Goal: Task Accomplishment & Management: Manage account settings

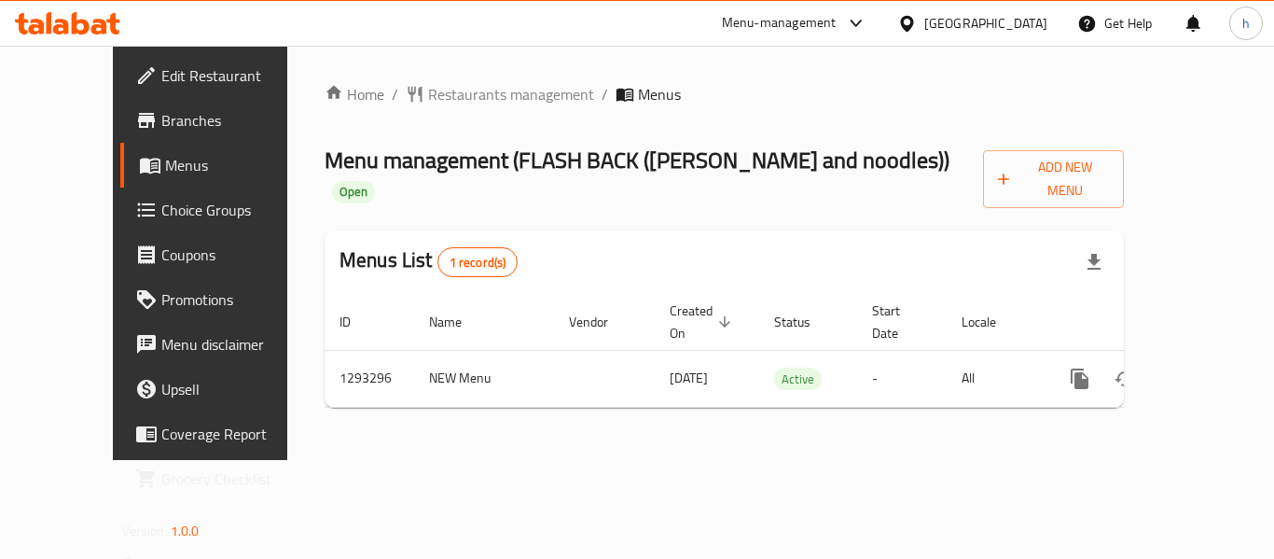
click at [773, 21] on div "Menu-management" at bounding box center [779, 23] width 115 height 22
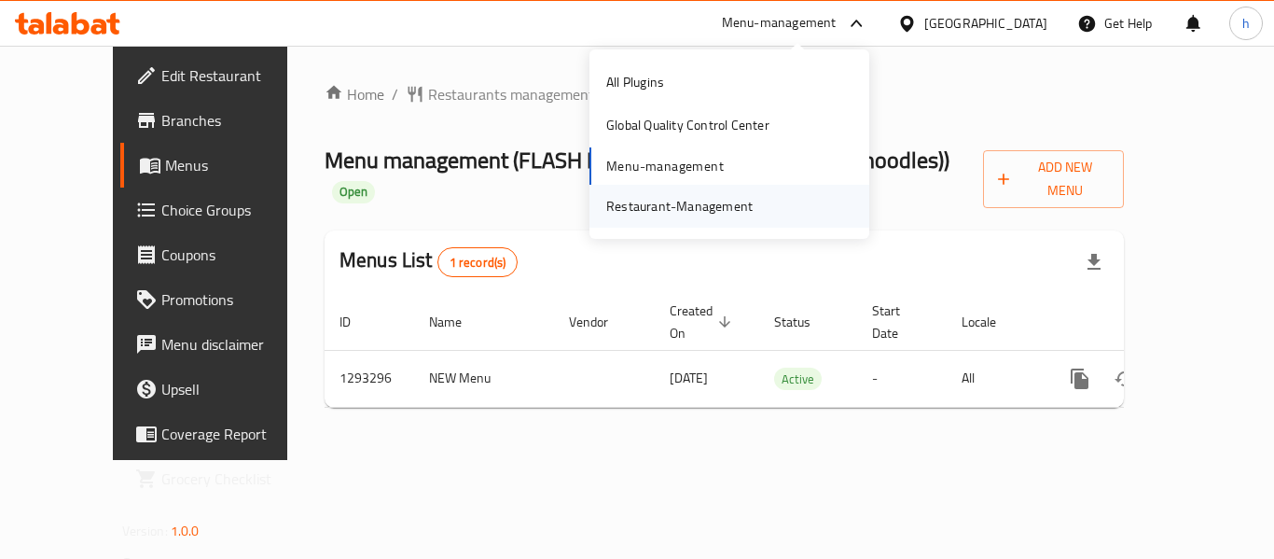
click at [666, 212] on div "Restaurant-Management" at bounding box center [679, 206] width 146 height 21
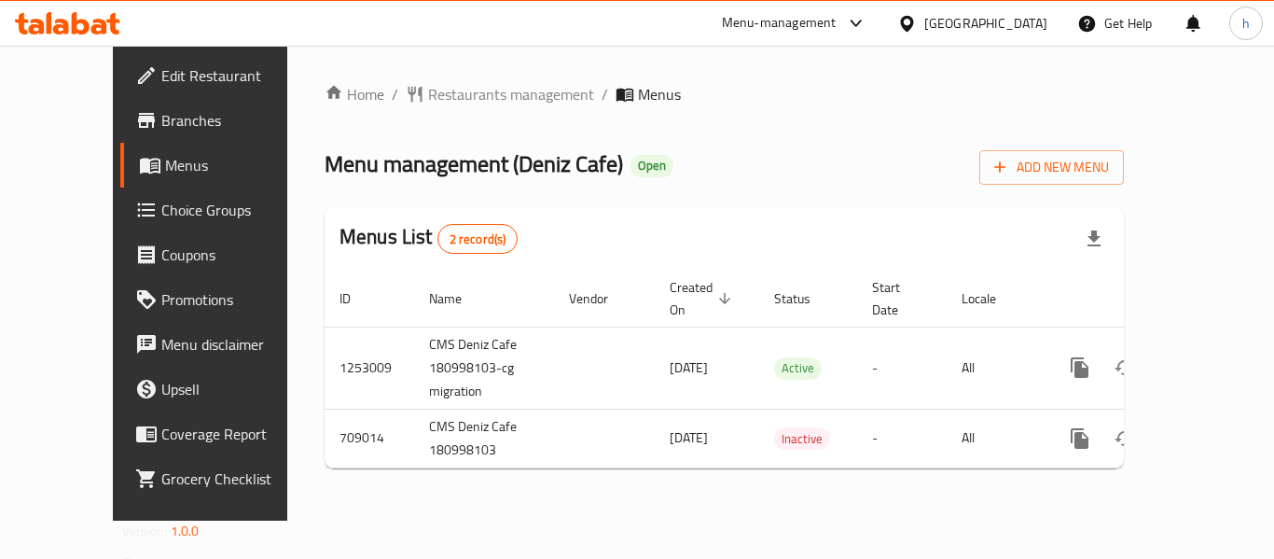
click at [837, 25] on div "Menu-management" at bounding box center [779, 23] width 115 height 22
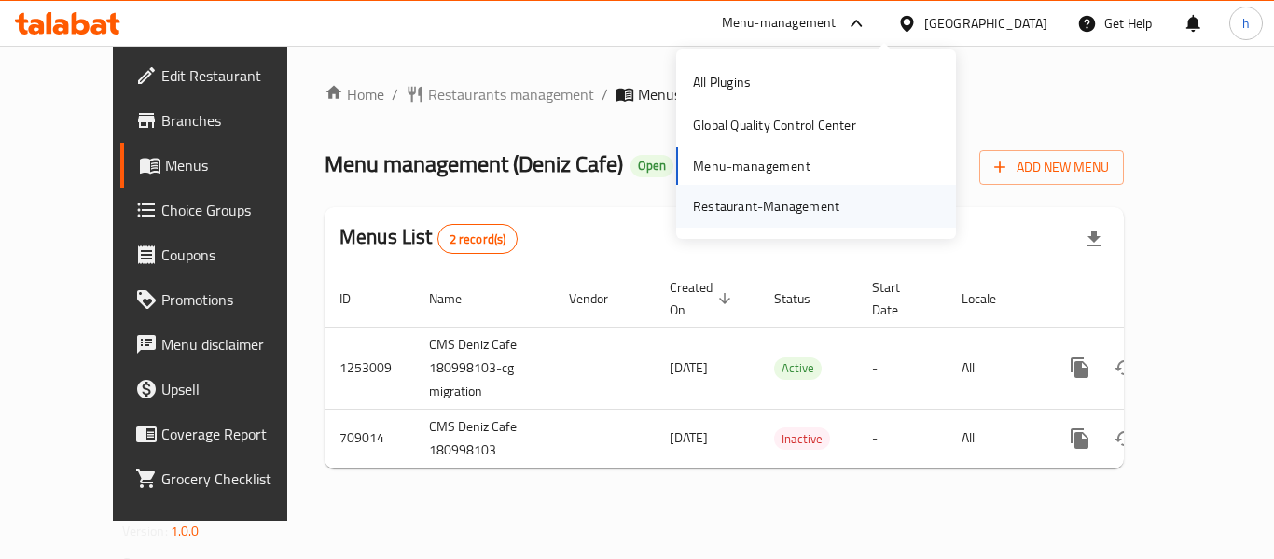
click at [839, 210] on div "Restaurant-Management" at bounding box center [766, 206] width 176 height 43
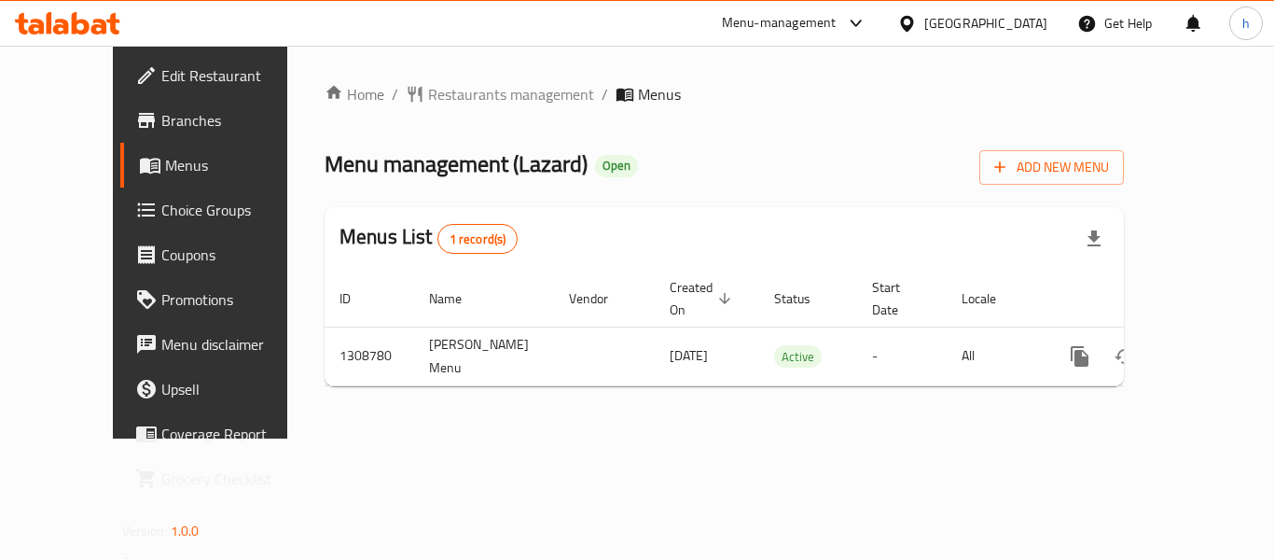
click at [818, 27] on div "Menu-management" at bounding box center [779, 23] width 115 height 22
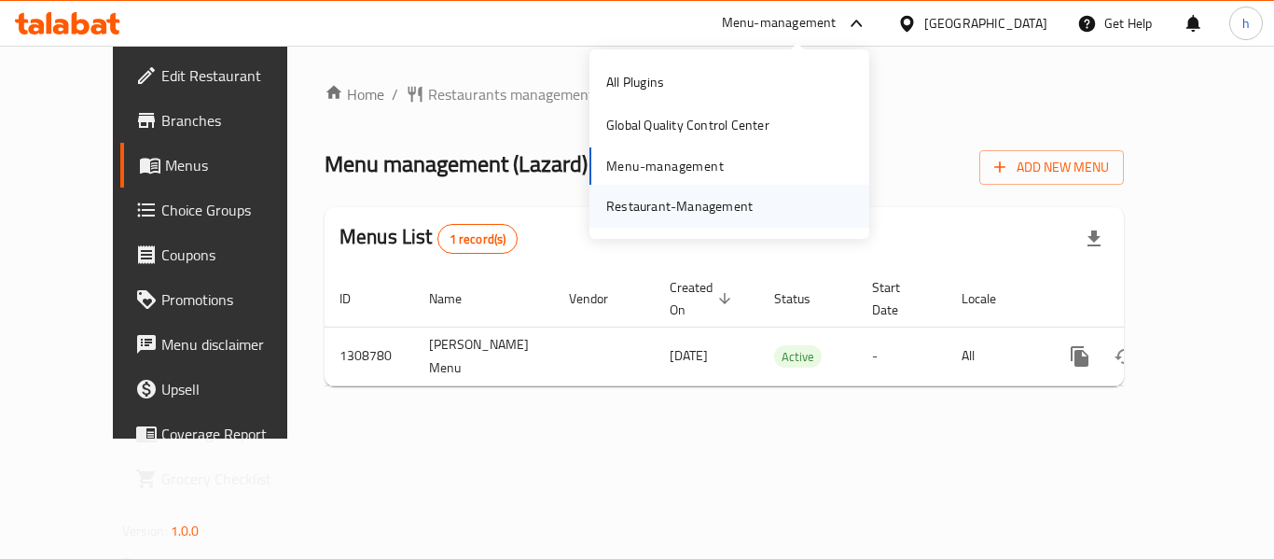
click at [684, 200] on div "Restaurant-Management" at bounding box center [679, 206] width 146 height 21
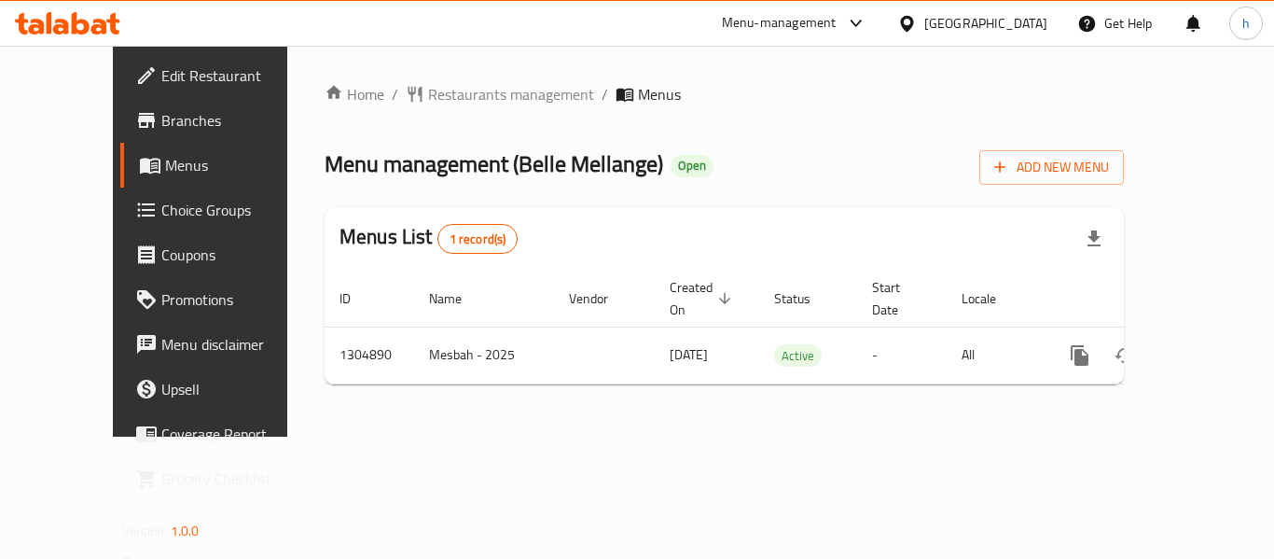
click at [815, 20] on div "Menu-management" at bounding box center [779, 23] width 115 height 22
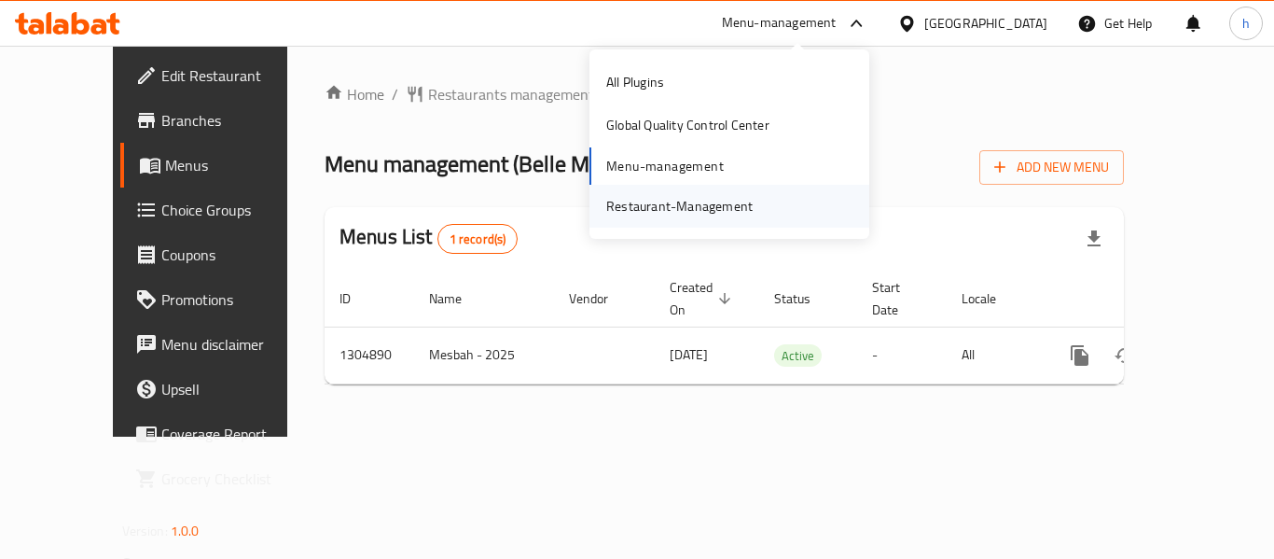
click at [721, 208] on div "Restaurant-Management" at bounding box center [679, 206] width 146 height 21
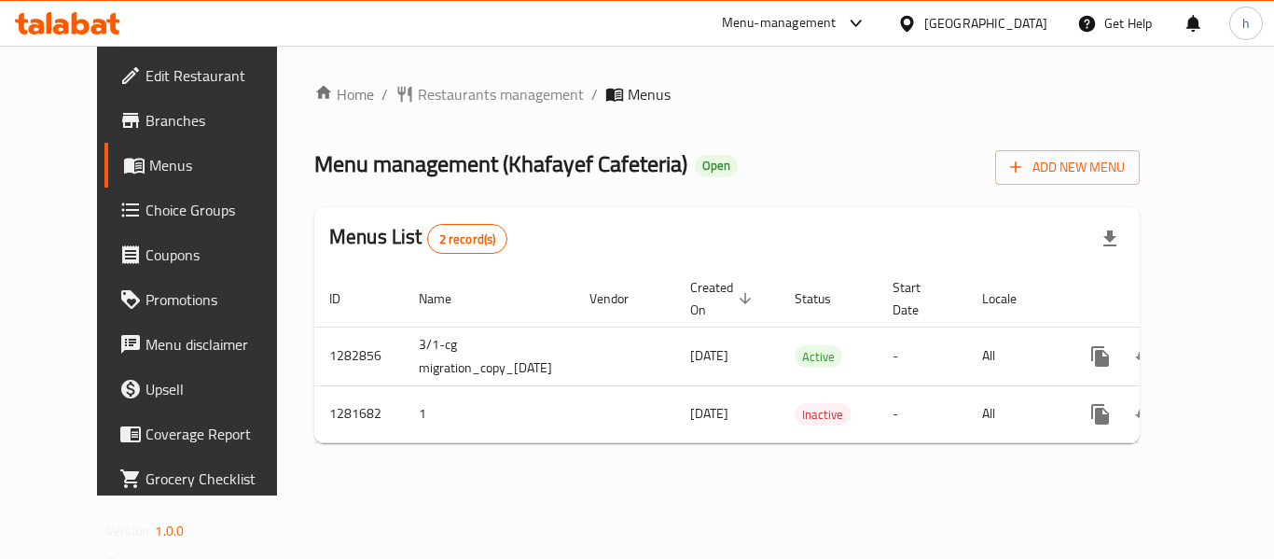
click at [808, 20] on div "Menu-management" at bounding box center [779, 23] width 115 height 22
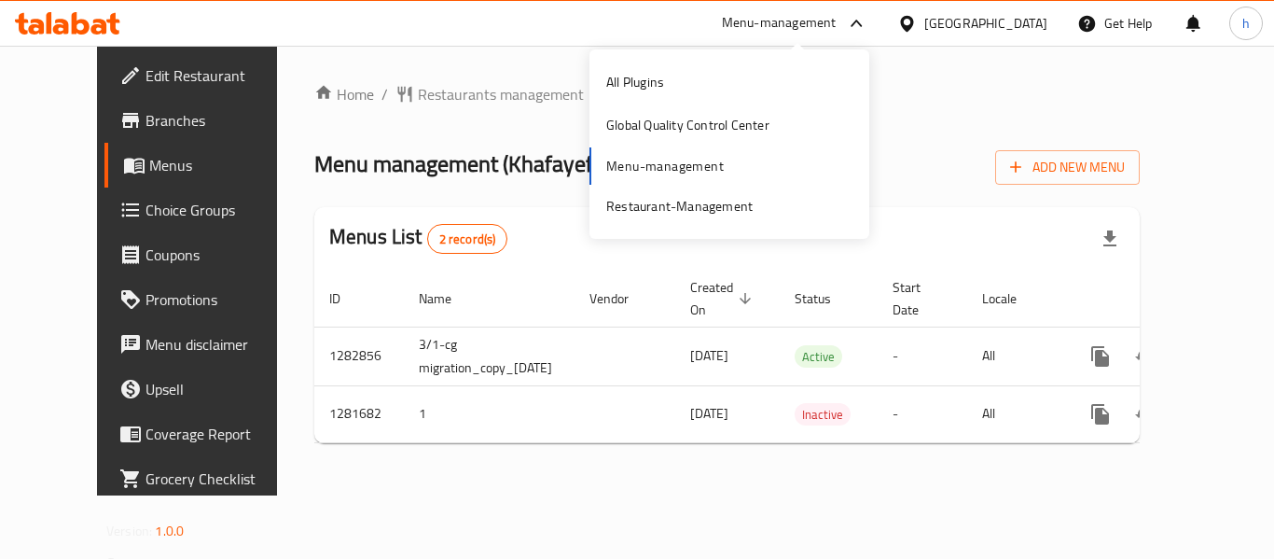
click at [706, 148] on div "All Plugins Global Quality Control Center Menu-management Restaurant-Management" at bounding box center [730, 144] width 280 height 167
click at [690, 196] on div "Restaurant-Management" at bounding box center [679, 206] width 146 height 21
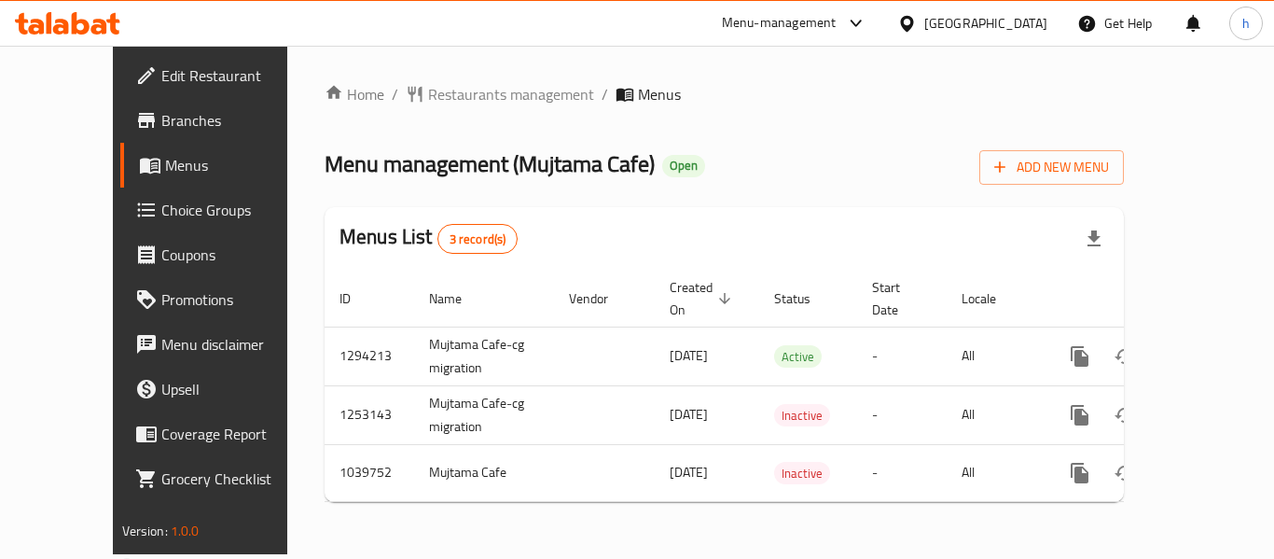
click at [837, 24] on div "Menu-management" at bounding box center [779, 23] width 115 height 22
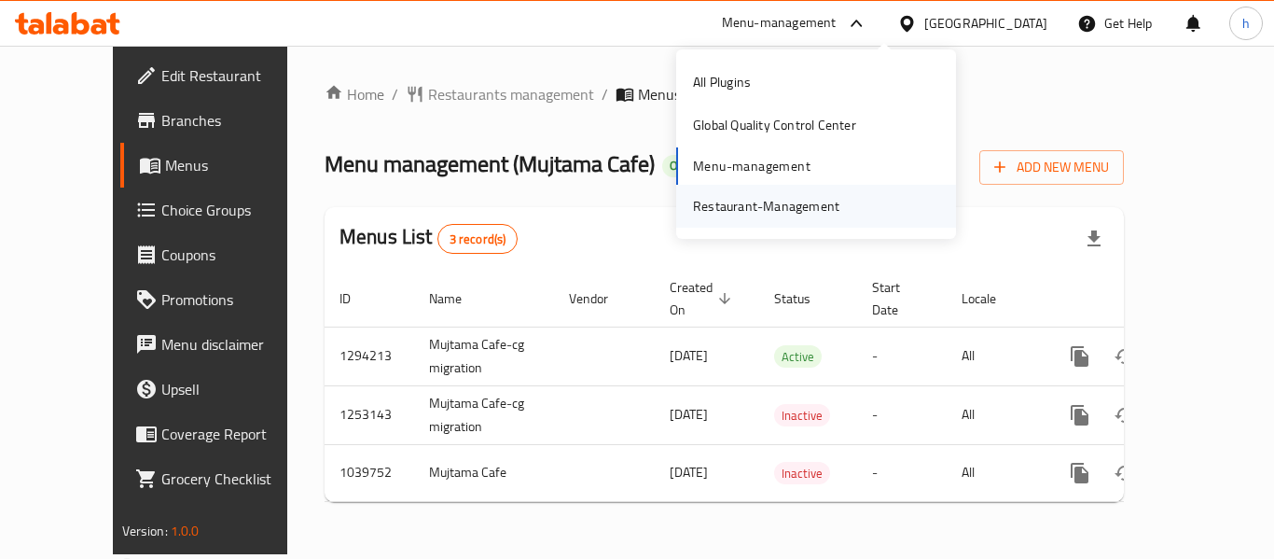
click at [769, 197] on div "Restaurant-Management" at bounding box center [766, 206] width 146 height 21
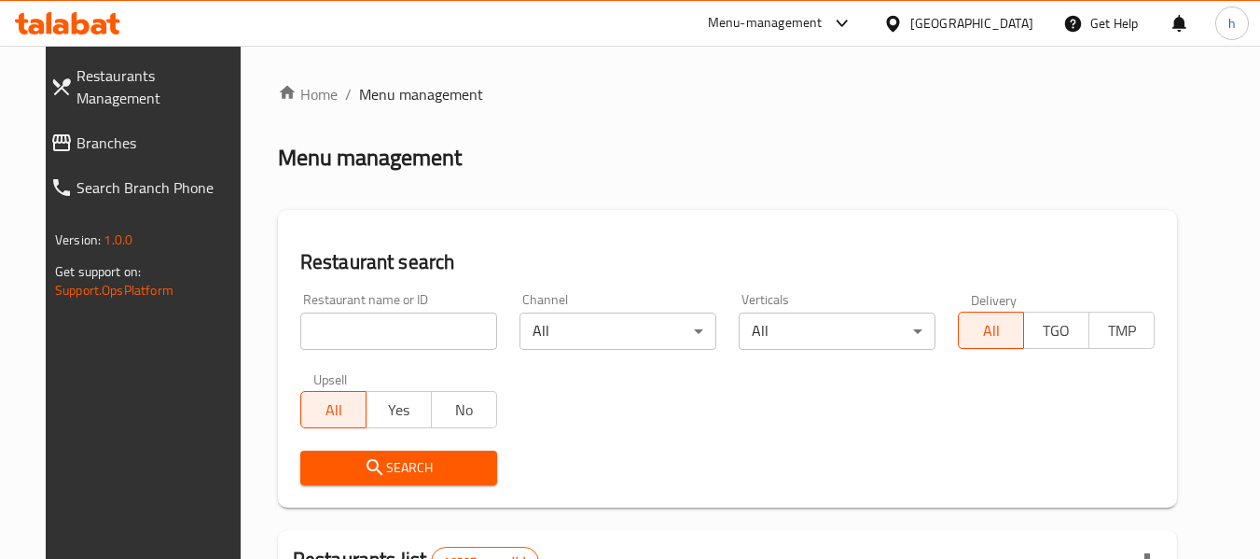
click at [93, 132] on span "Branches" at bounding box center [158, 143] width 165 height 22
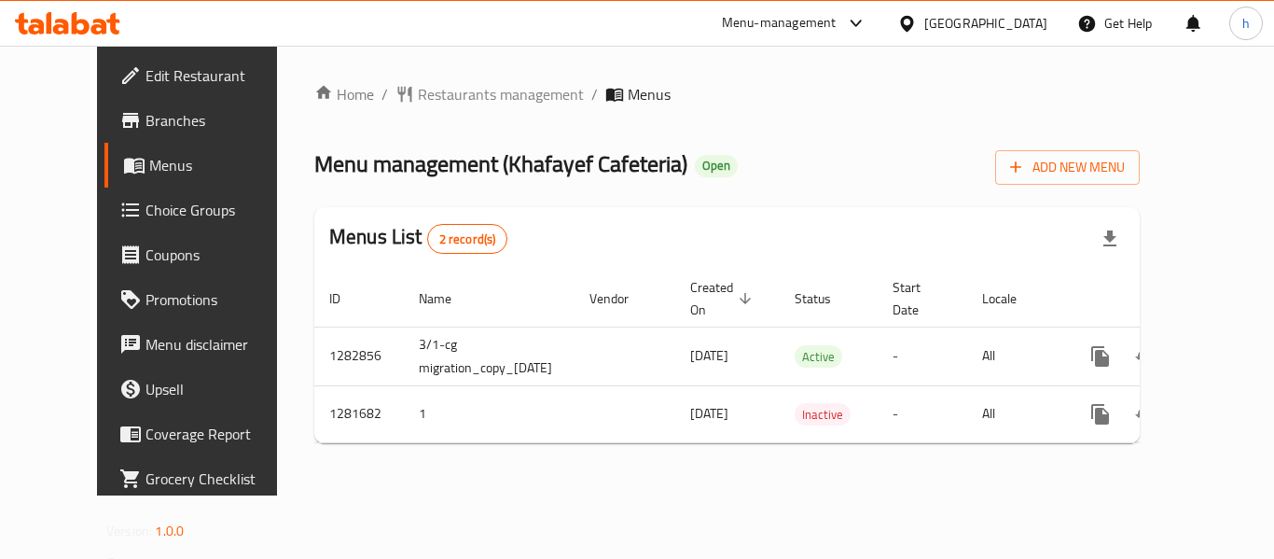
click at [788, 9] on div "Menu-management" at bounding box center [794, 23] width 175 height 45
click at [818, 23] on div "Menu-management" at bounding box center [779, 23] width 115 height 22
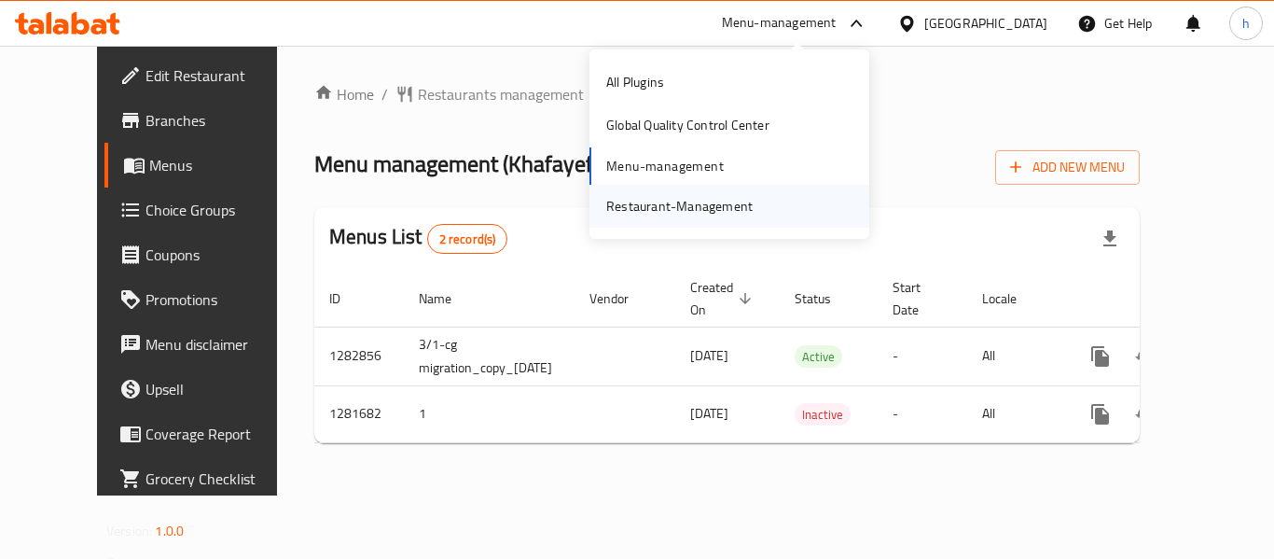
click at [683, 216] on div "Restaurant-Management" at bounding box center [679, 206] width 146 height 21
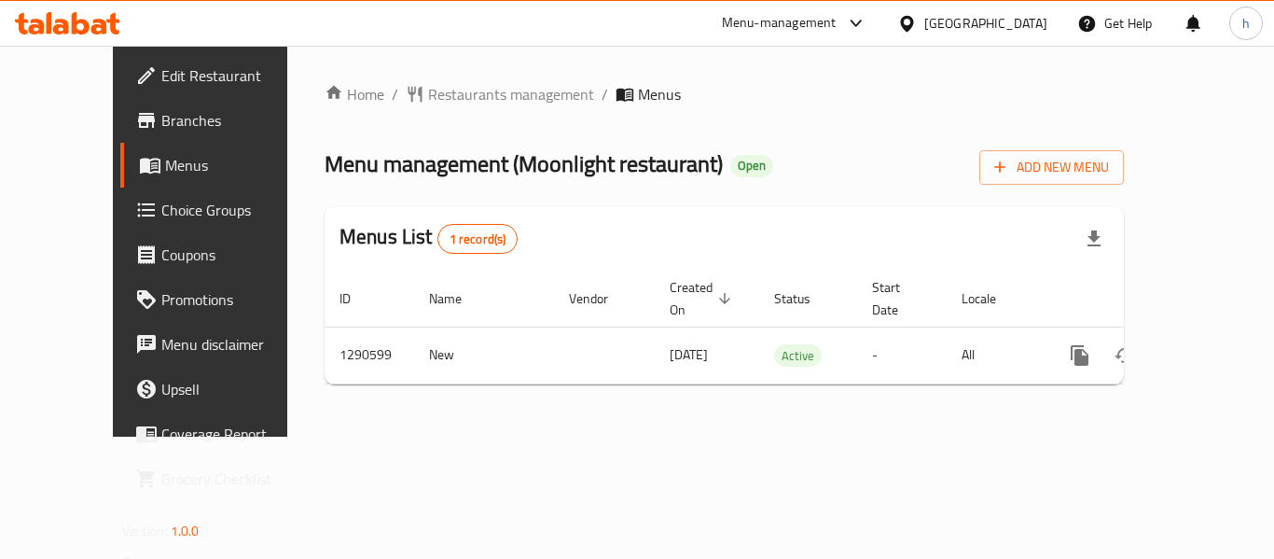
click at [745, 24] on div "Menu-management" at bounding box center [779, 23] width 115 height 22
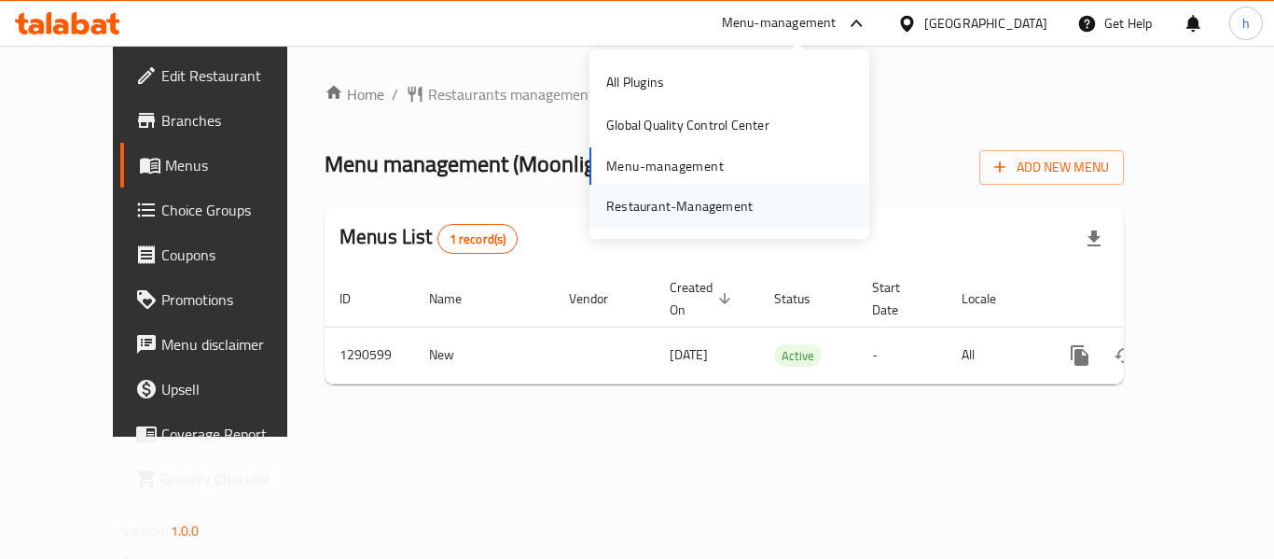
click at [717, 197] on div "Restaurant-Management" at bounding box center [679, 206] width 146 height 21
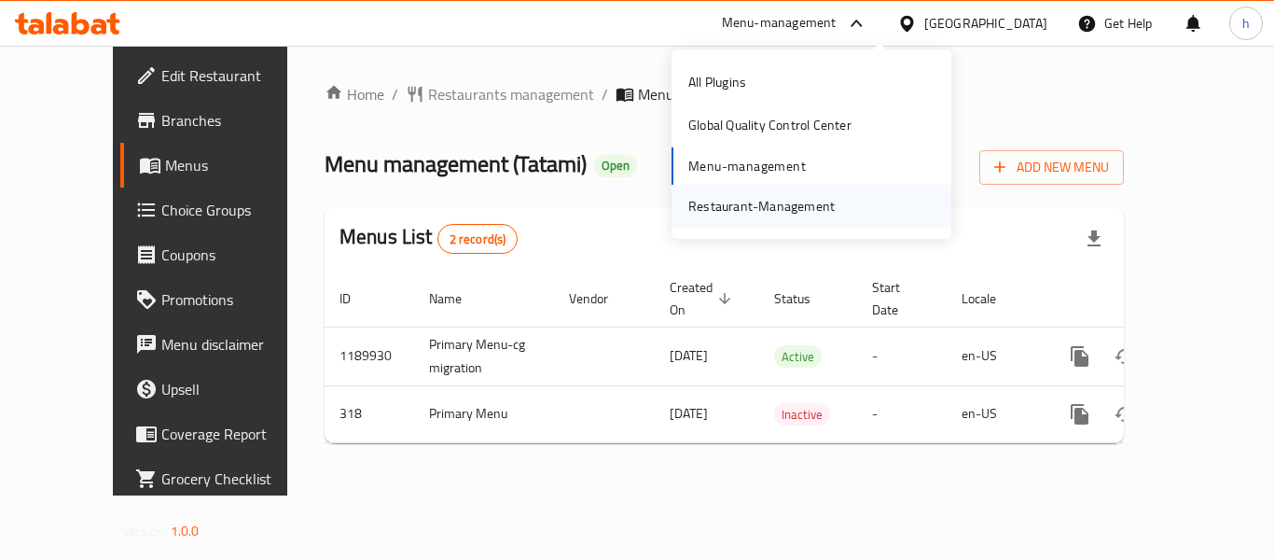
click at [790, 211] on div "Restaurant-Management" at bounding box center [761, 206] width 146 height 21
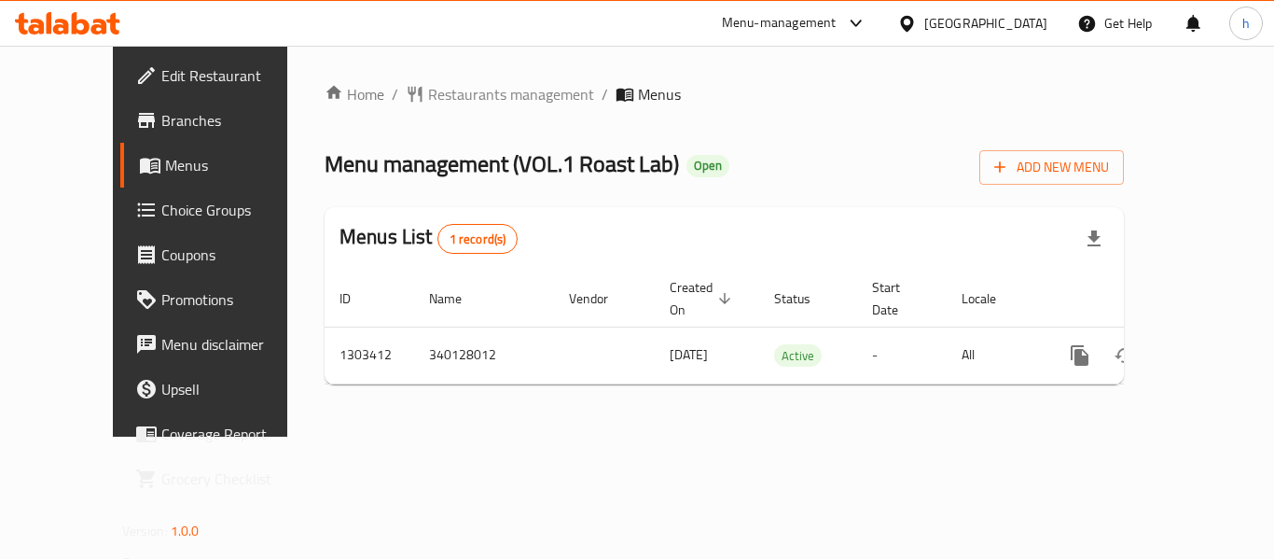
click at [837, 24] on div "Menu-management" at bounding box center [779, 23] width 115 height 22
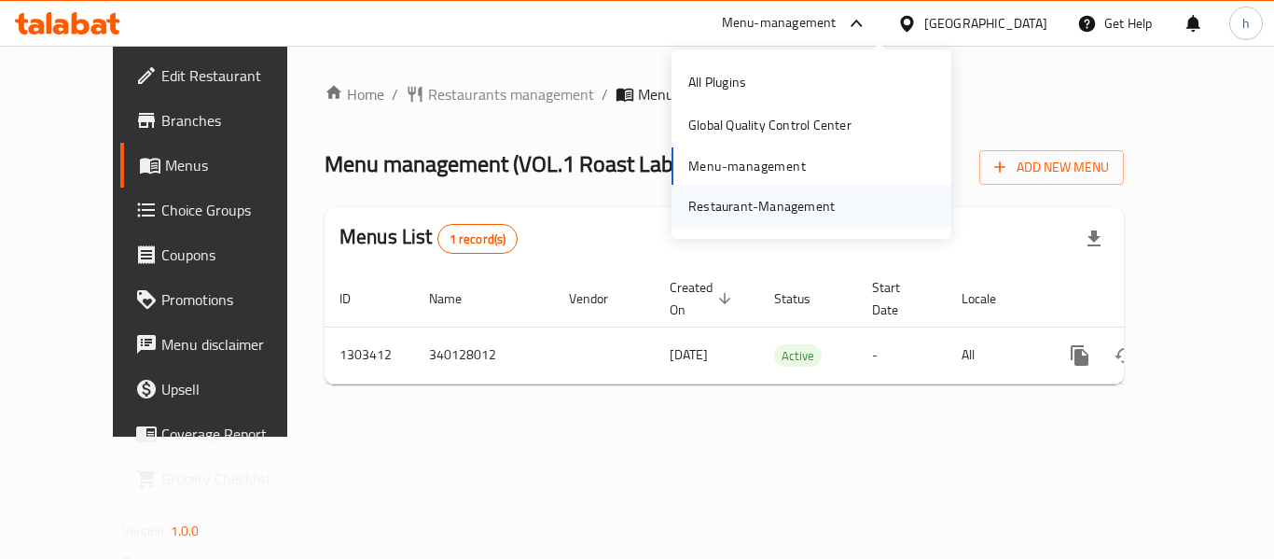
click at [739, 215] on div "Restaurant-Management" at bounding box center [761, 206] width 146 height 21
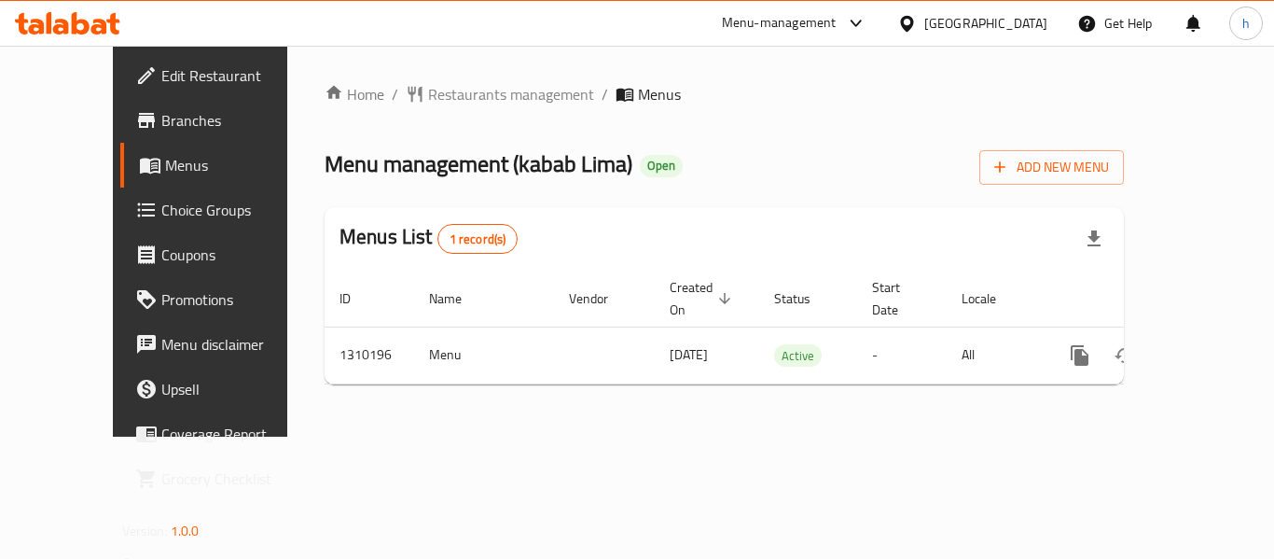
click at [798, 31] on div "Menu-management" at bounding box center [779, 23] width 115 height 22
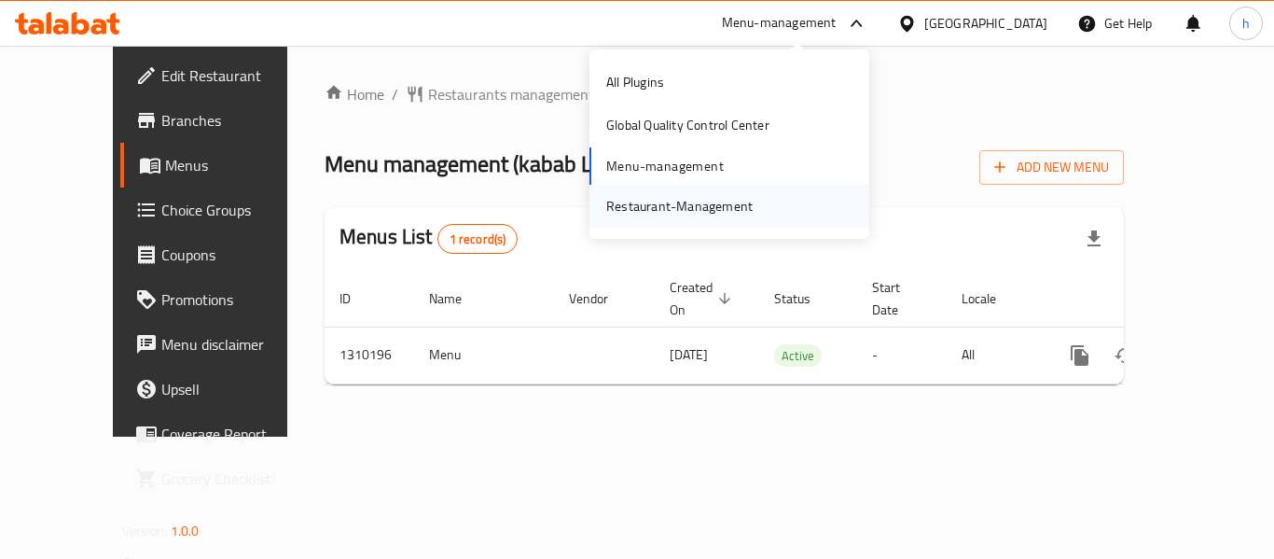
click at [724, 207] on div "Restaurant-Management" at bounding box center [679, 206] width 146 height 21
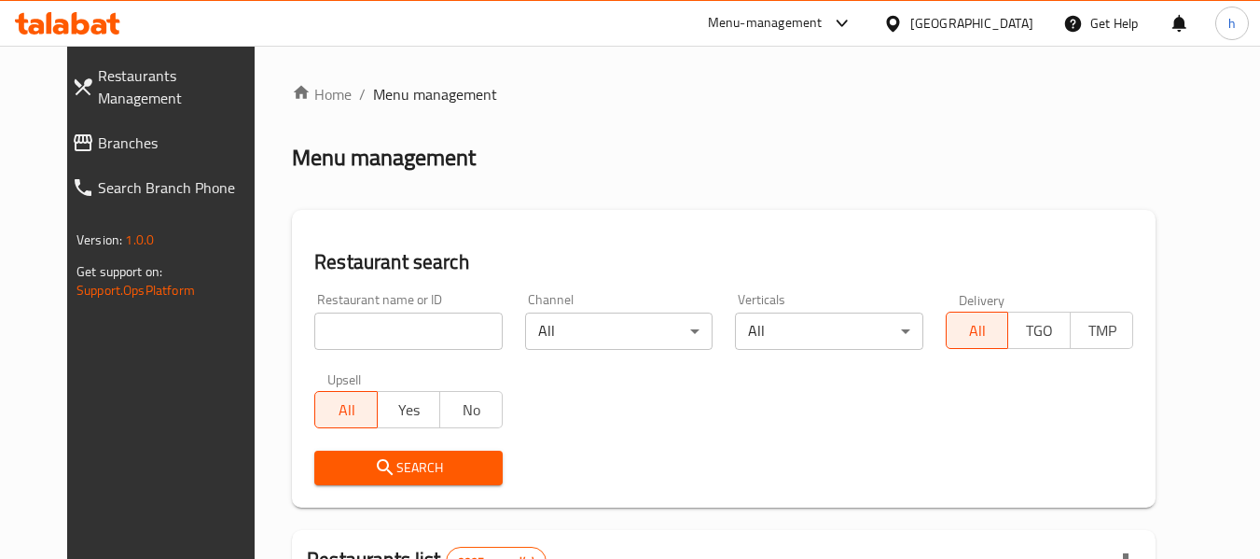
click at [121, 132] on link "Branches" at bounding box center [167, 142] width 221 height 45
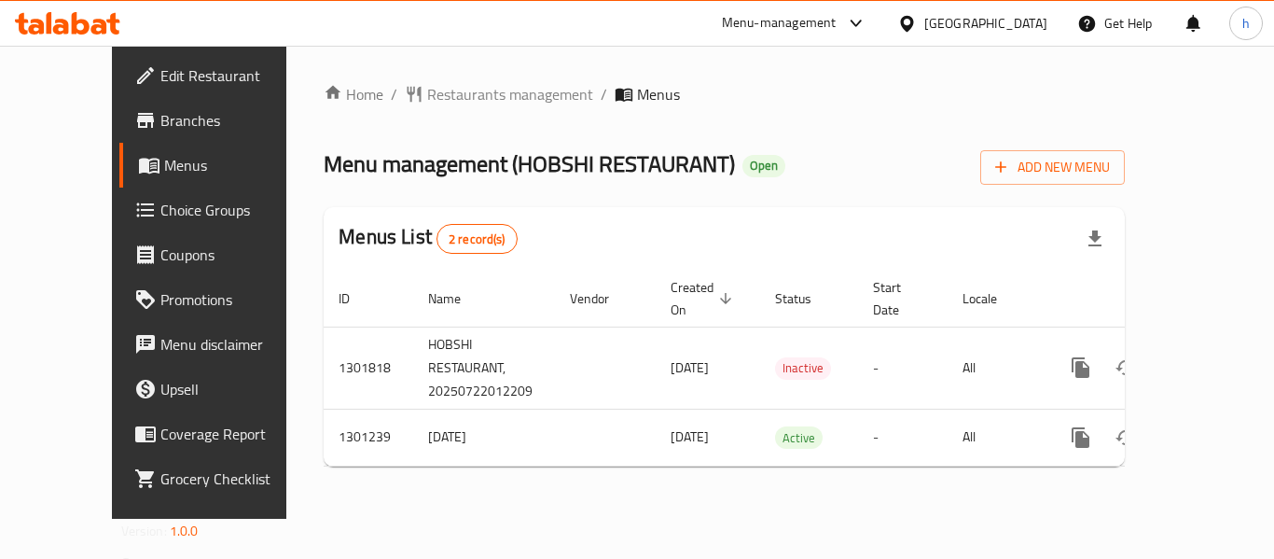
click at [839, 23] on div at bounding box center [852, 23] width 31 height 22
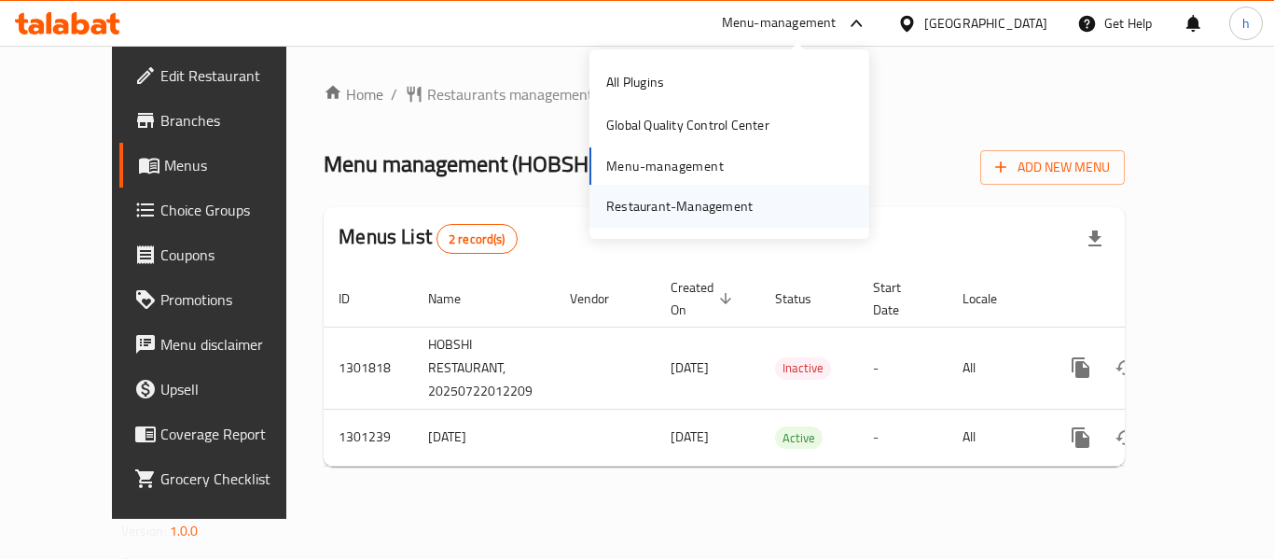
click at [772, 209] on div "Restaurant-Management" at bounding box center [730, 206] width 280 height 43
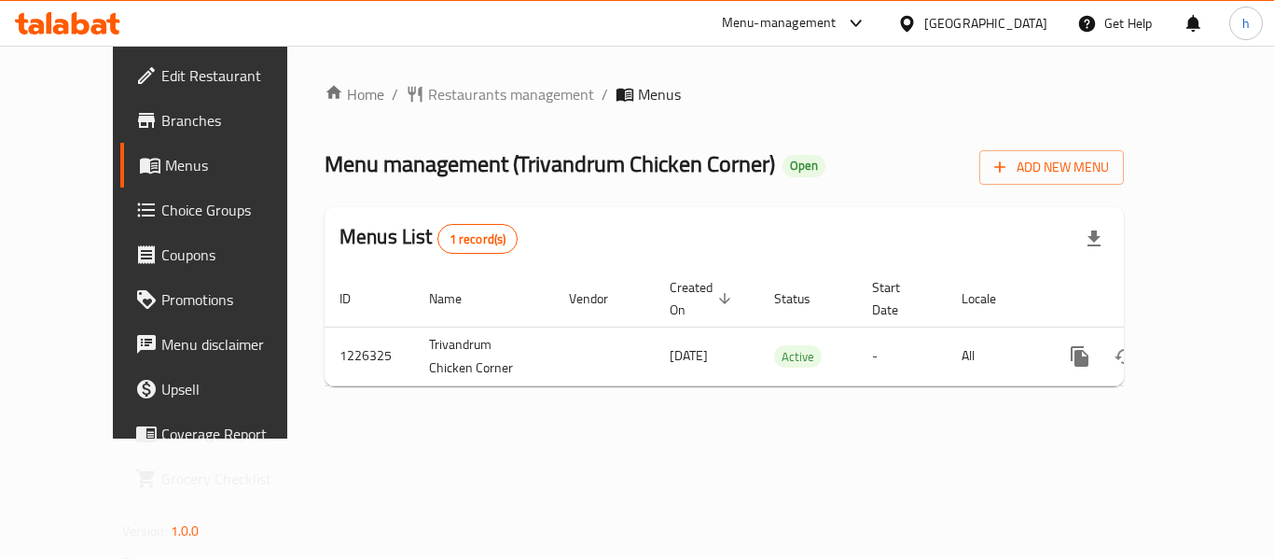
click at [837, 27] on div "Menu-management" at bounding box center [779, 23] width 115 height 22
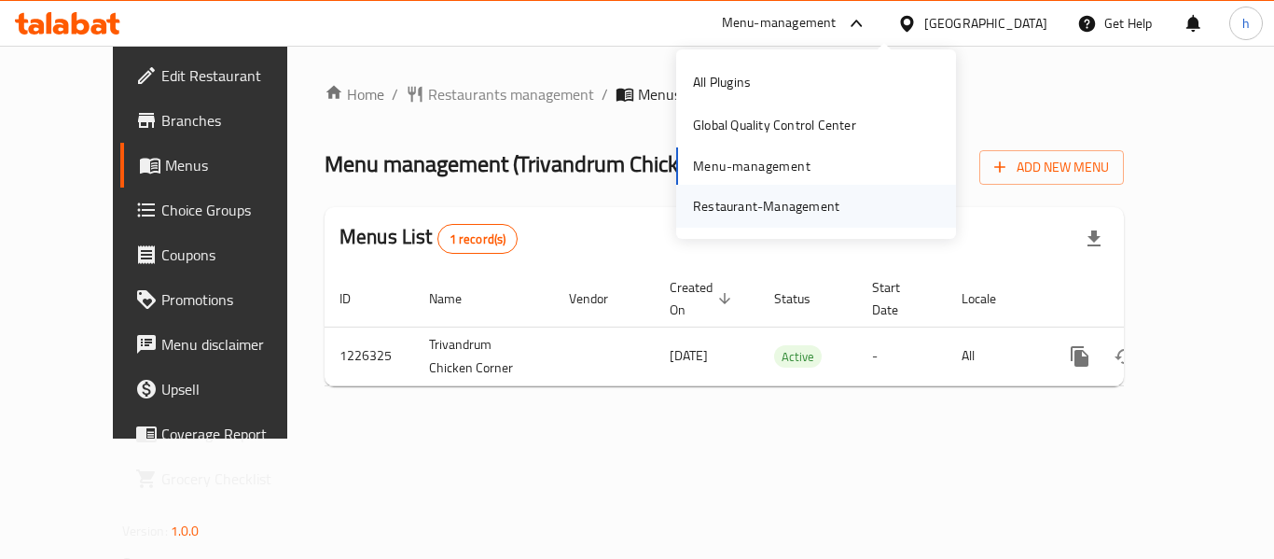
click at [767, 213] on div "Restaurant-Management" at bounding box center [766, 206] width 146 height 21
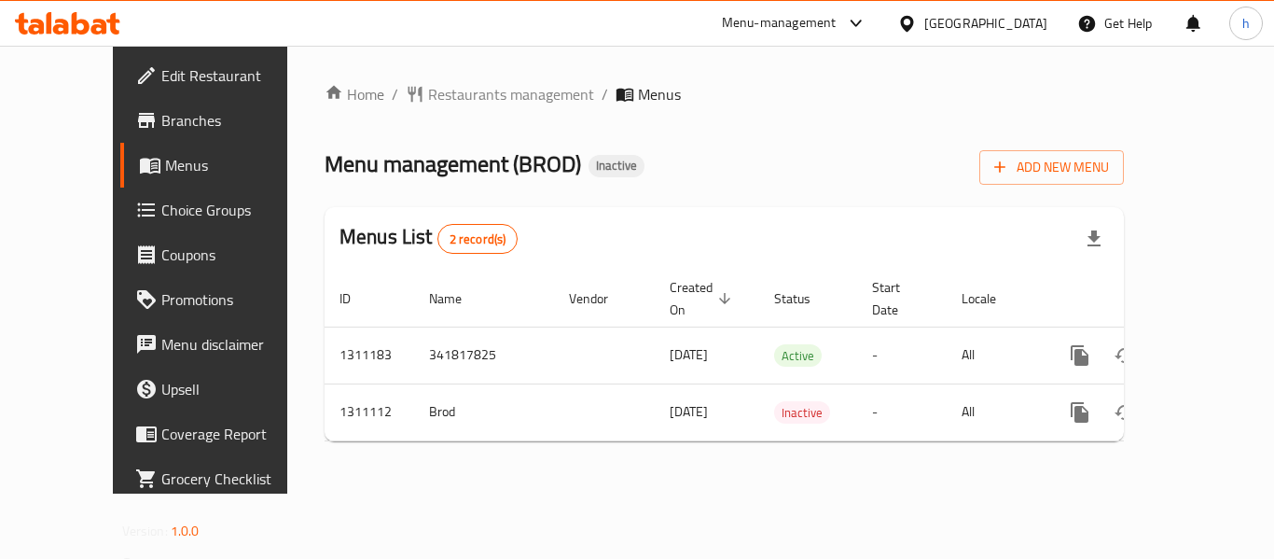
click at [882, 10] on div "Menu-management" at bounding box center [794, 23] width 175 height 45
click at [837, 22] on div "Menu-management" at bounding box center [779, 23] width 115 height 22
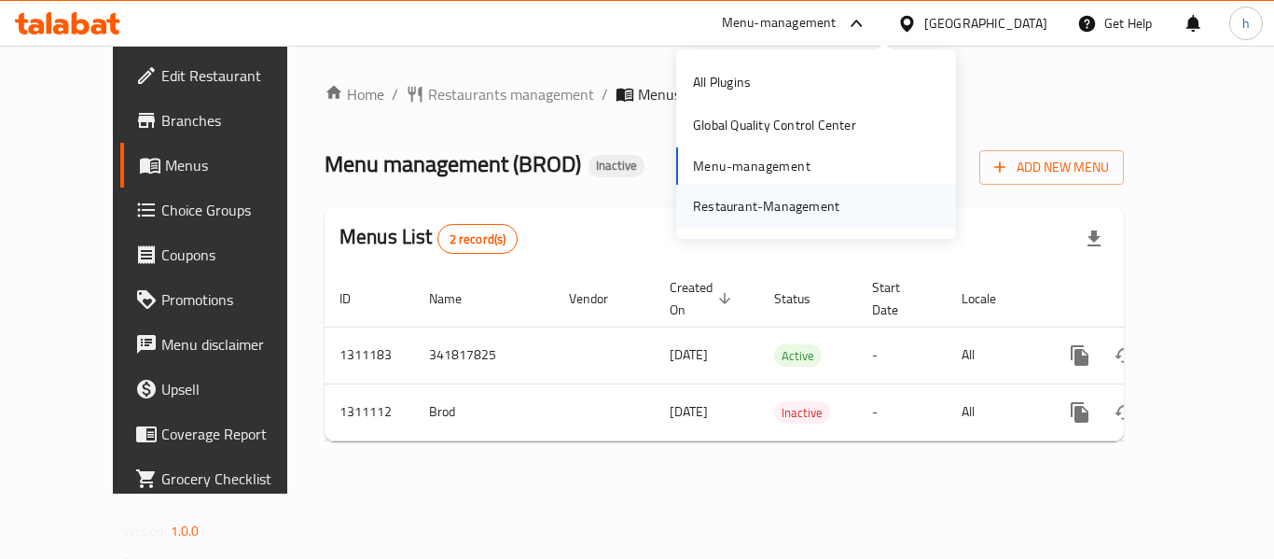
click at [831, 205] on div "Restaurant-Management" at bounding box center [766, 206] width 146 height 21
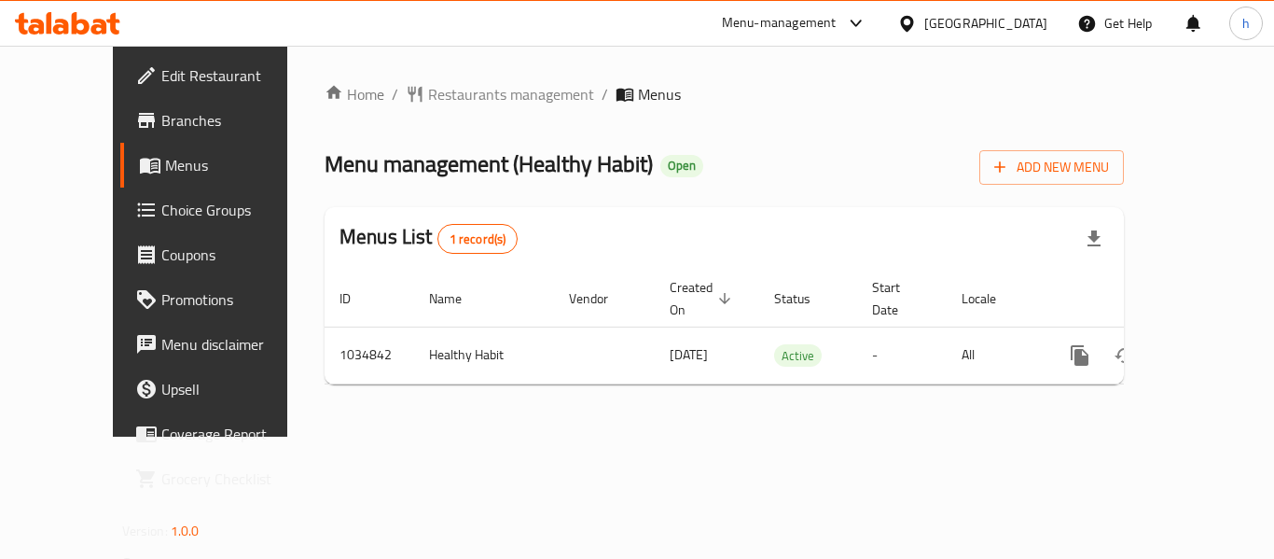
click at [837, 21] on div "Menu-management" at bounding box center [779, 23] width 115 height 22
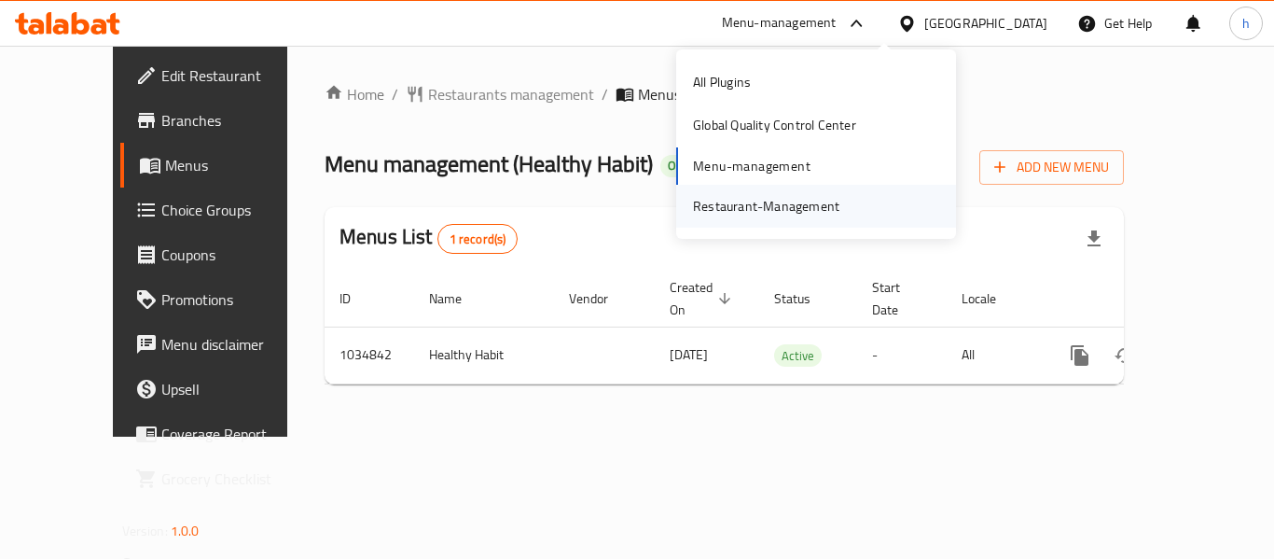
click at [813, 197] on div "Restaurant-Management" at bounding box center [766, 206] width 146 height 21
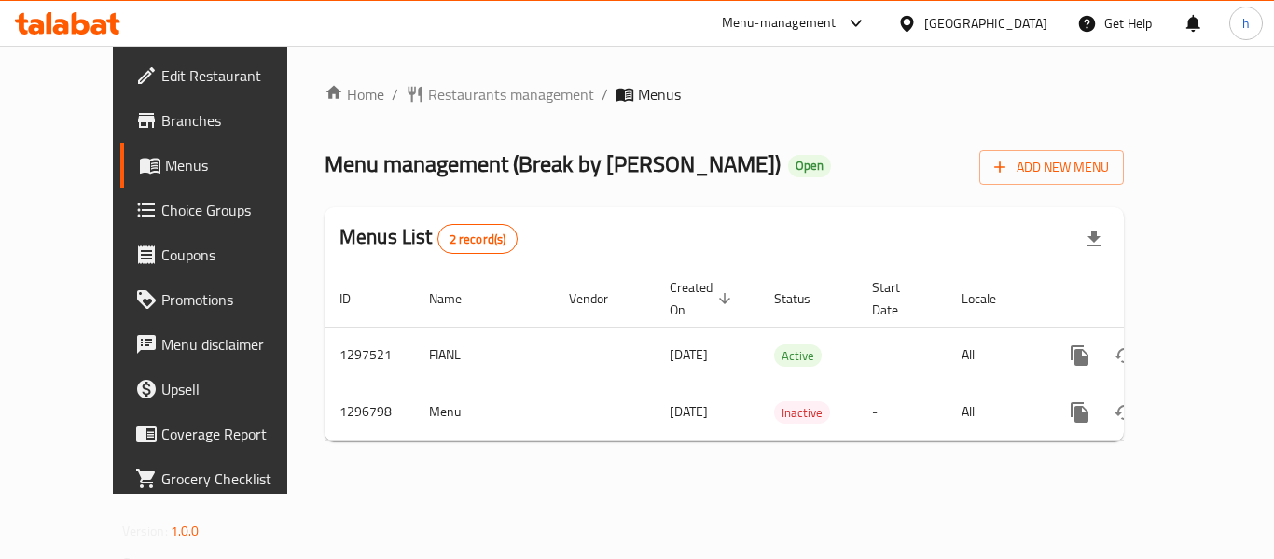
click at [826, 4] on div "Menu-management" at bounding box center [794, 23] width 175 height 45
click at [817, 26] on div "Menu-management" at bounding box center [779, 23] width 115 height 22
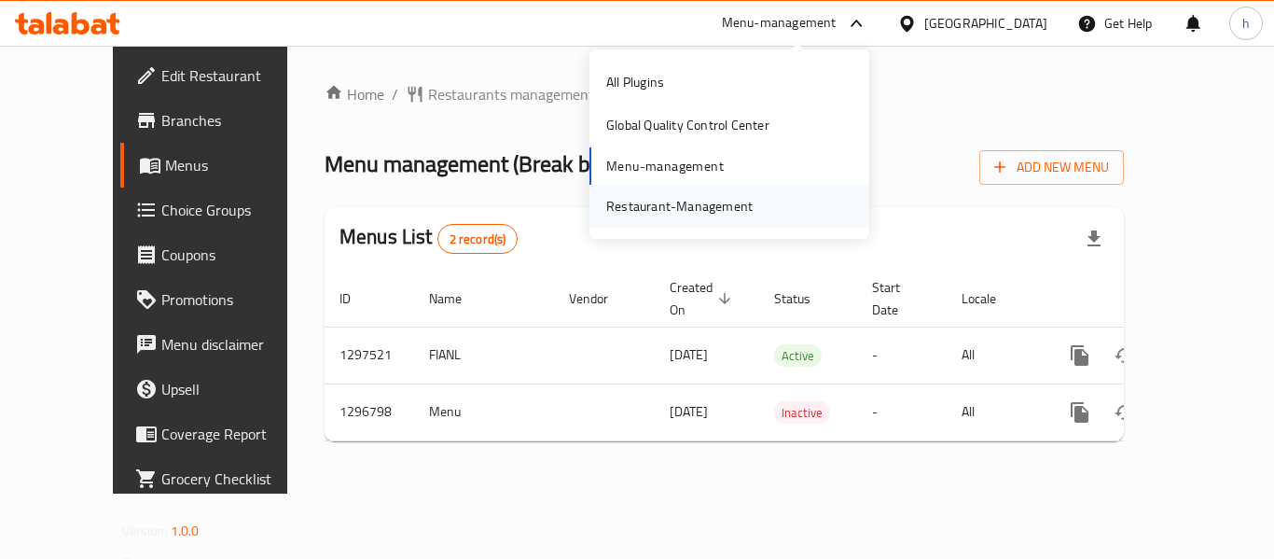
click at [725, 207] on div "Restaurant-Management" at bounding box center [679, 206] width 146 height 21
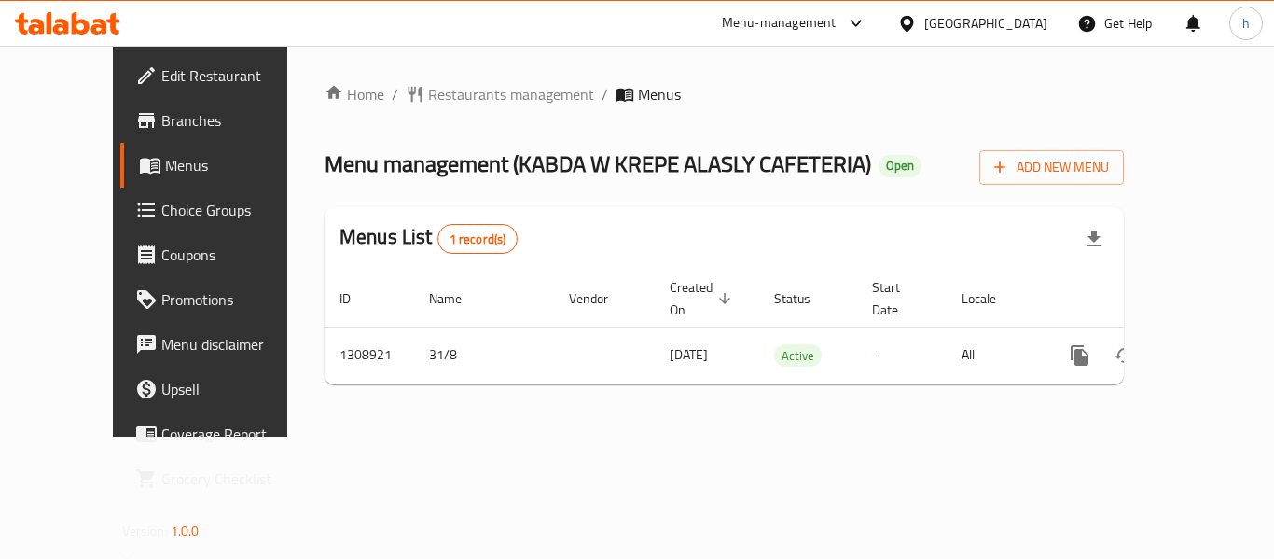
click at [791, 7] on div "Menu-management" at bounding box center [794, 23] width 175 height 45
click at [785, 17] on div "Menu-management" at bounding box center [779, 23] width 115 height 22
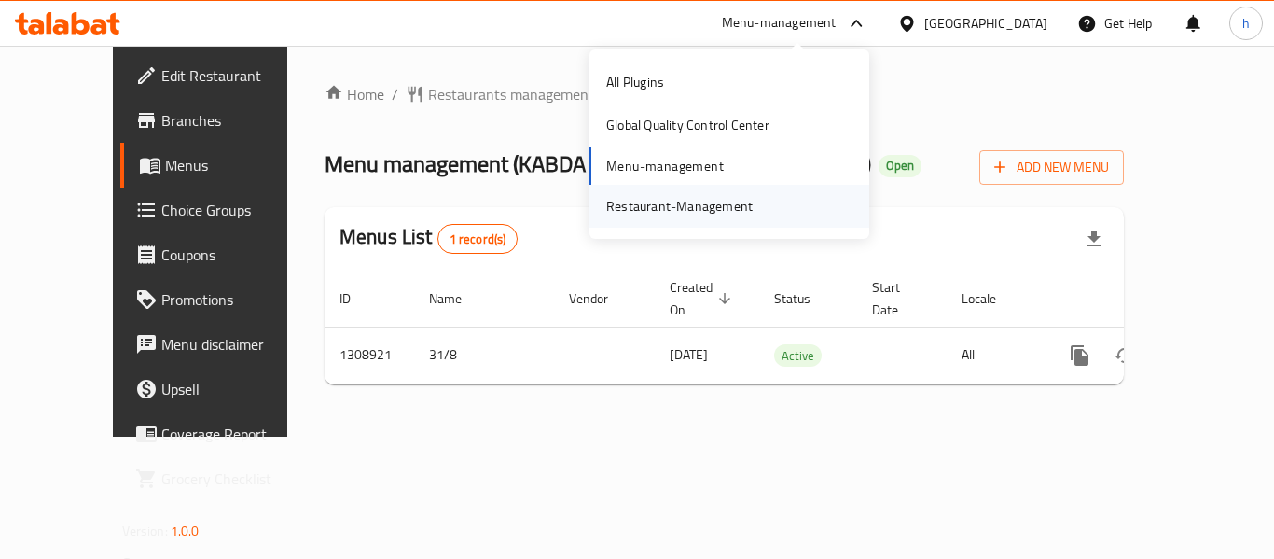
click at [702, 198] on div "Restaurant-Management" at bounding box center [679, 206] width 146 height 21
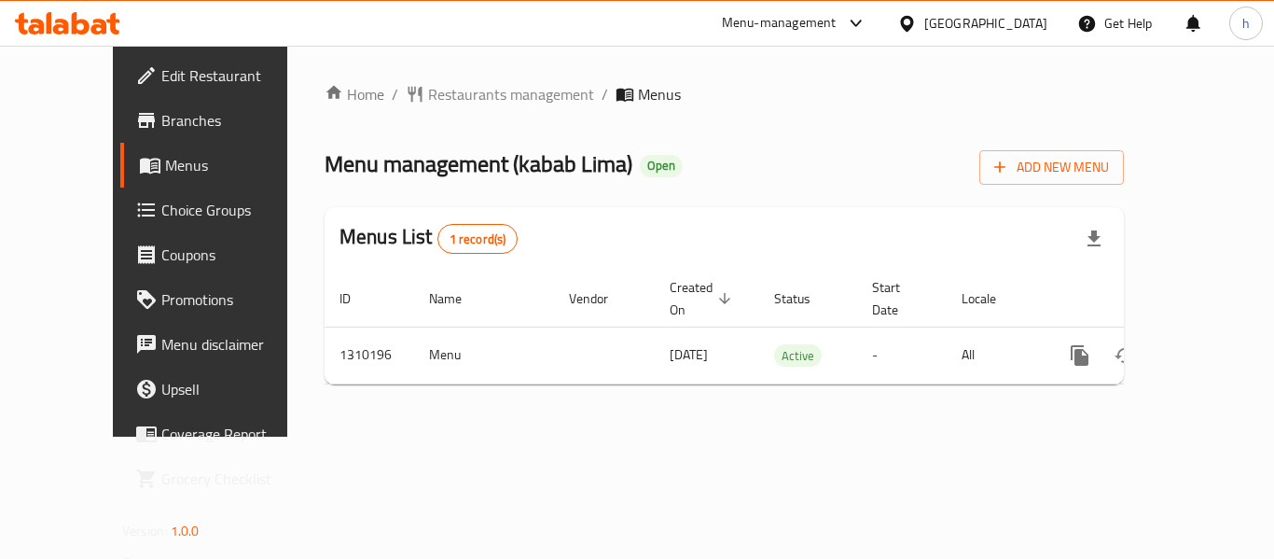
click at [828, 17] on div "Menu-management" at bounding box center [779, 23] width 115 height 22
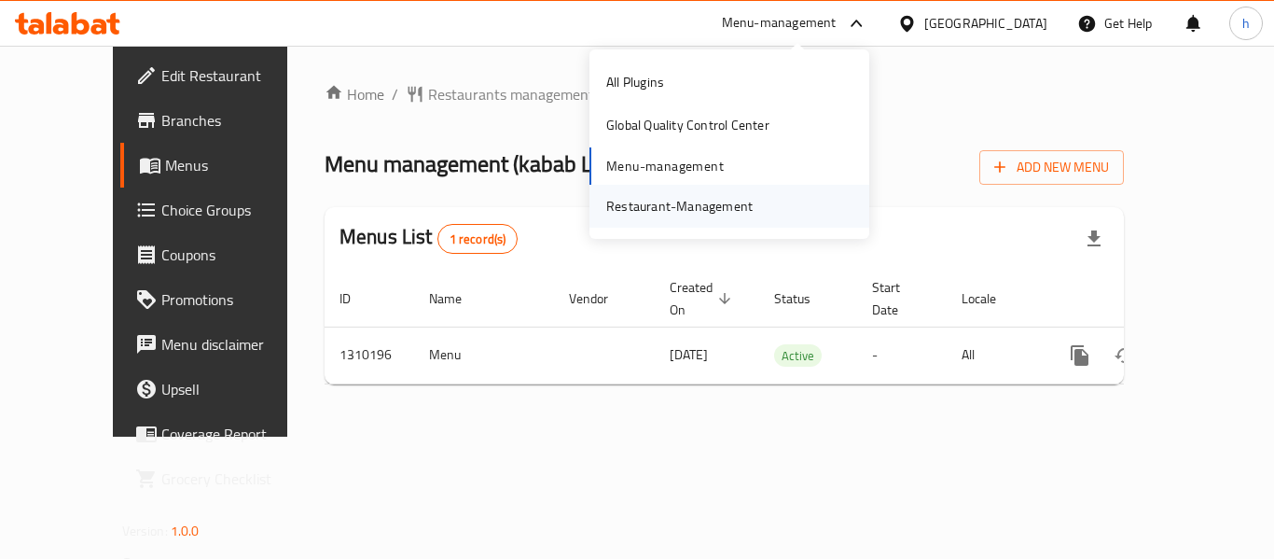
click at [699, 199] on div "Restaurant-Management" at bounding box center [679, 206] width 146 height 21
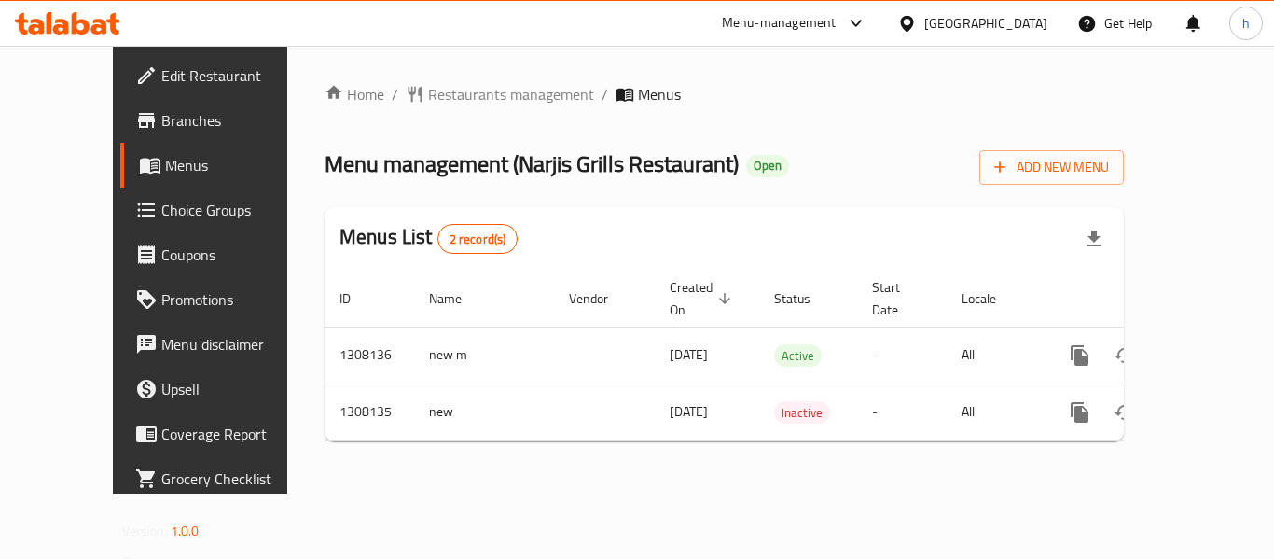
click at [837, 18] on div "Menu-management" at bounding box center [779, 23] width 115 height 22
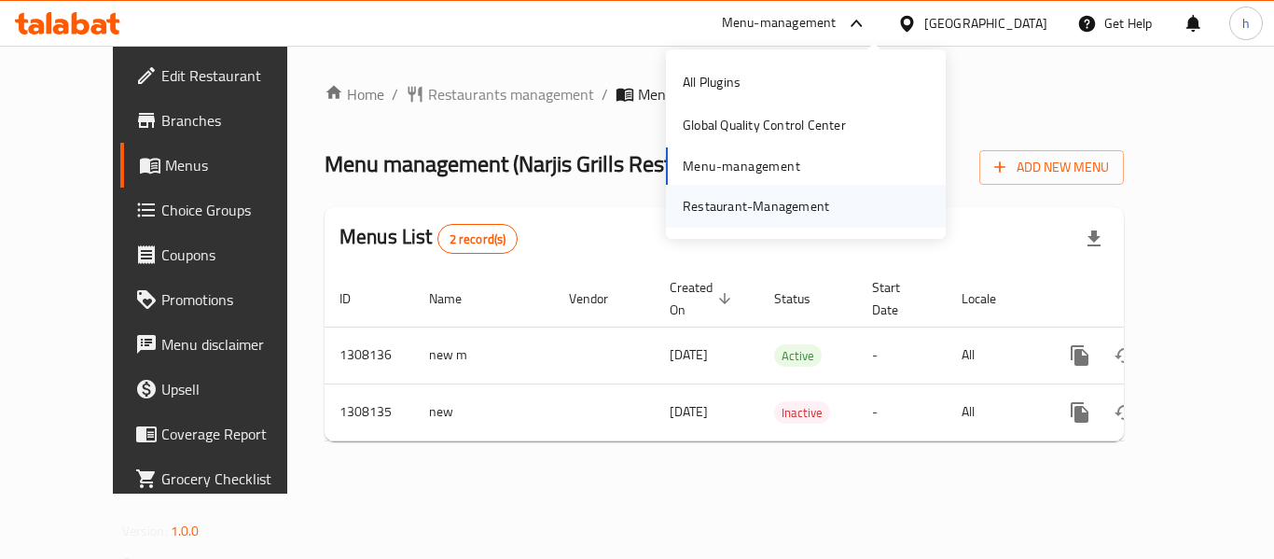
click at [771, 209] on div "Restaurant-Management" at bounding box center [756, 206] width 146 height 21
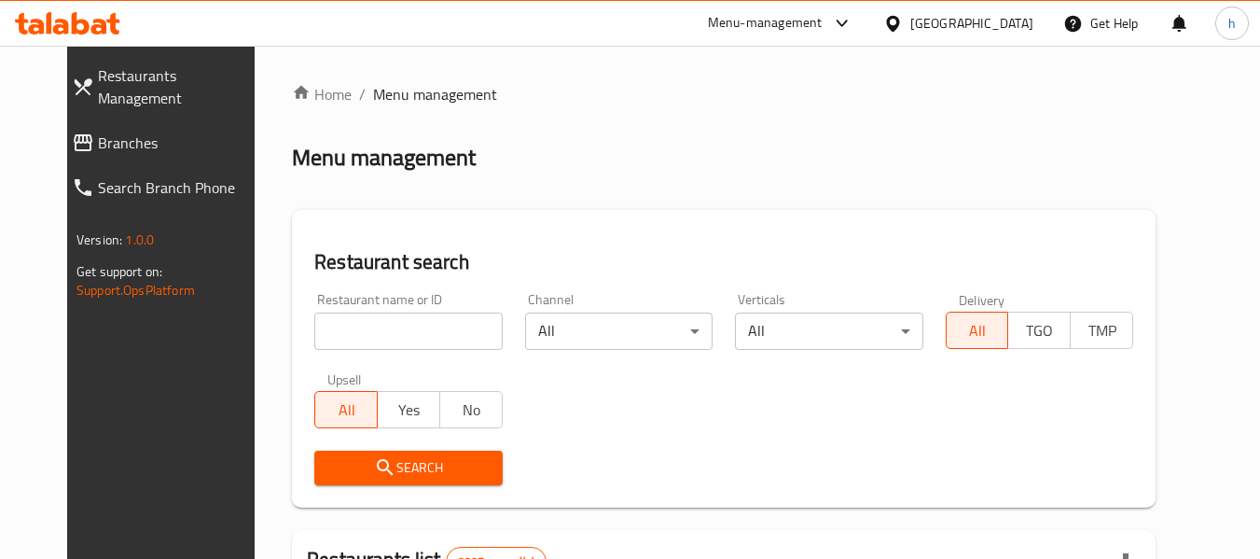
click at [173, 132] on span "Branches" at bounding box center [180, 143] width 165 height 22
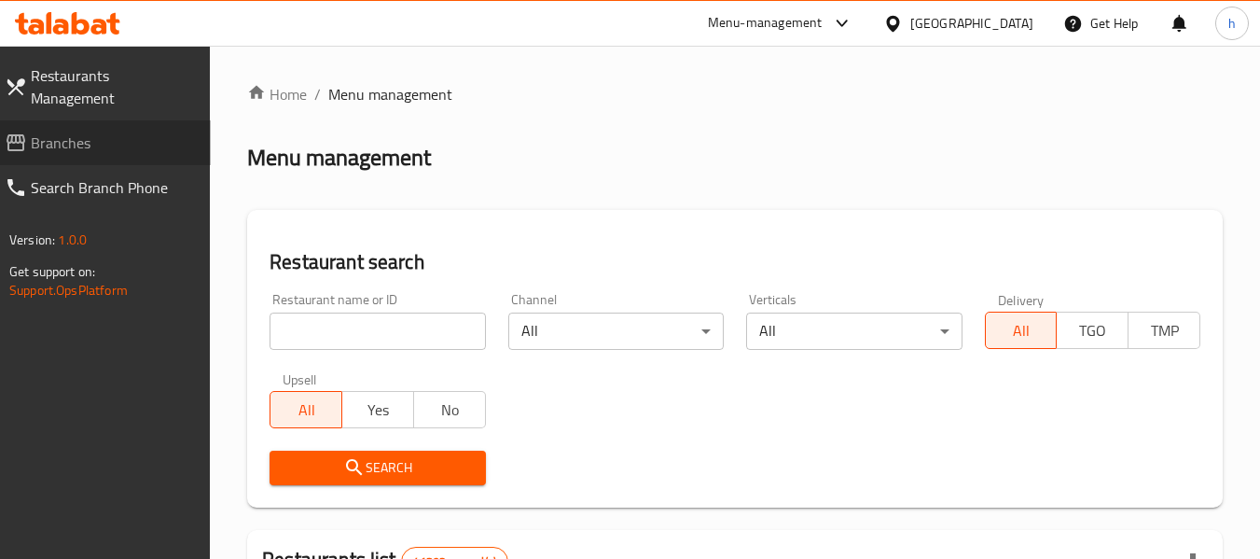
click at [134, 132] on span "Branches" at bounding box center [113, 143] width 165 height 22
